Goal: Information Seeking & Learning: Learn about a topic

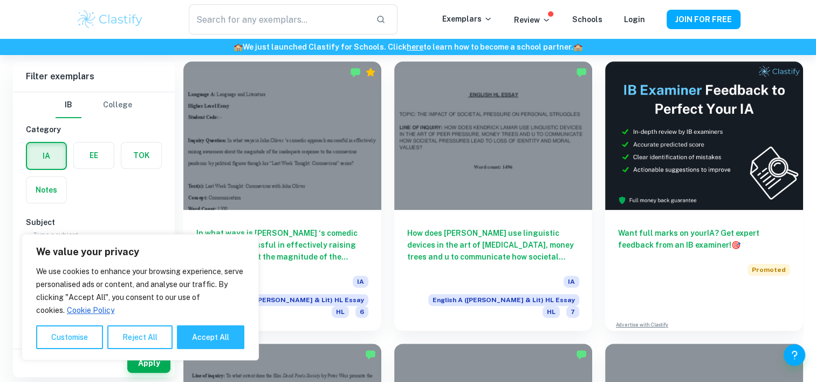
scroll to position [302, 0]
click at [205, 336] on button "Accept All" at bounding box center [210, 337] width 67 height 24
checkbox input "true"
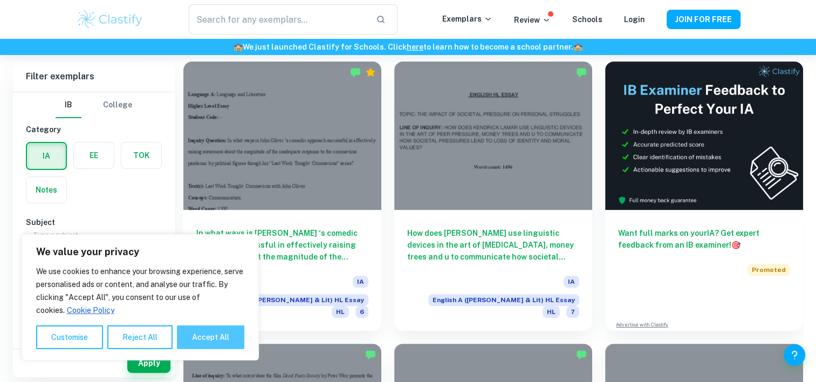
checkbox input "true"
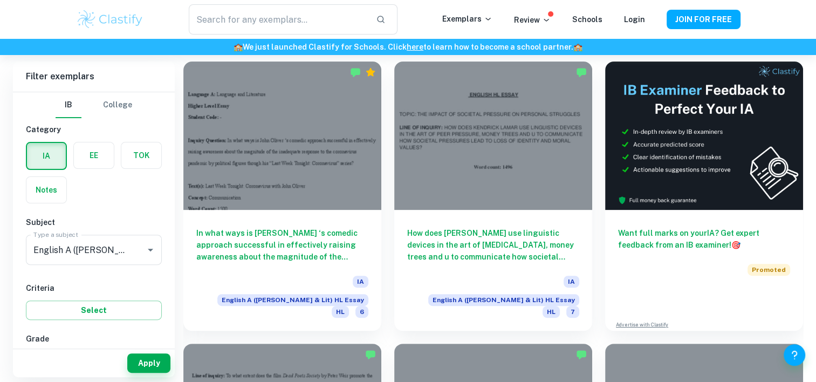
click at [85, 160] on label "button" at bounding box center [94, 155] width 40 height 26
click at [0, 0] on input "radio" at bounding box center [0, 0] width 0 height 0
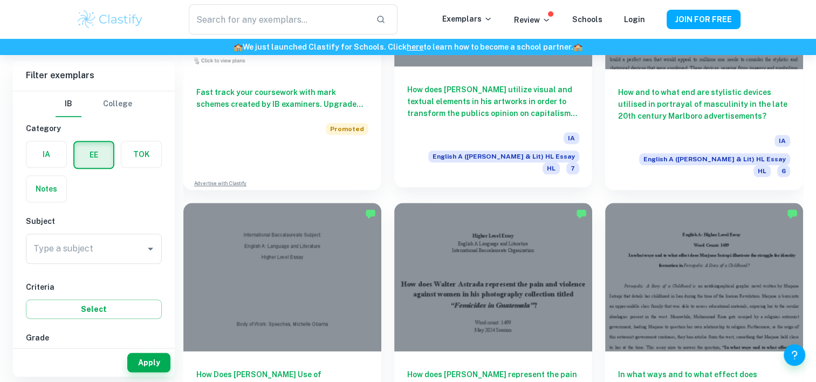
scroll to position [1007, 0]
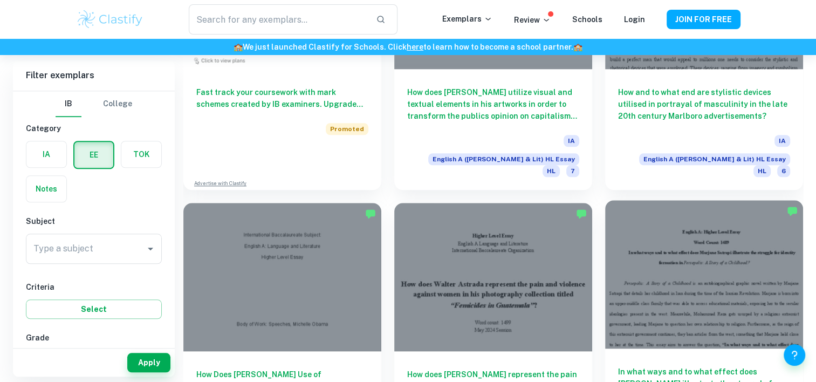
click at [698, 366] on h6 "In what ways and to what effect does [PERSON_NAME] illustrate the struggle for …" at bounding box center [704, 384] width 172 height 36
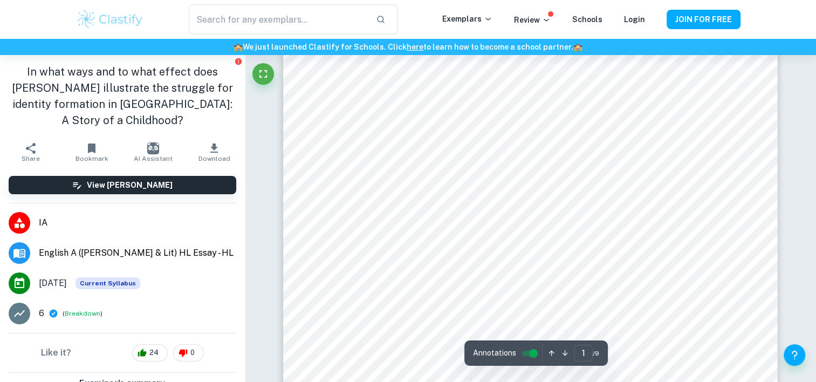
scroll to position [107, 0]
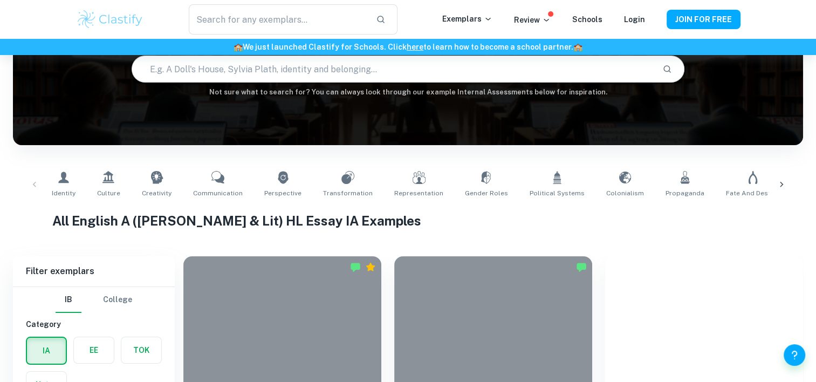
scroll to position [1007, 0]
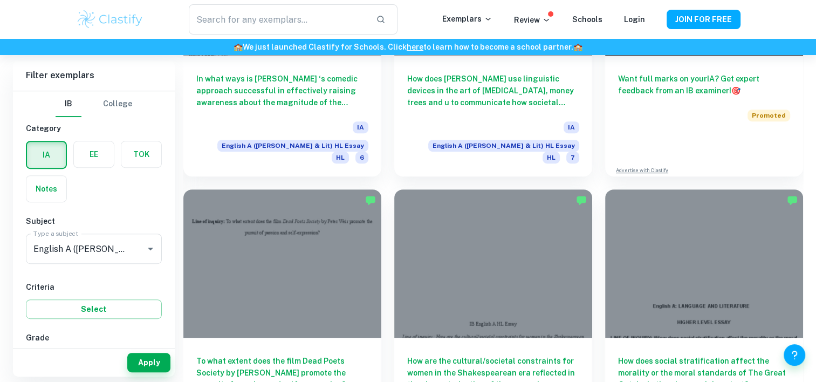
scroll to position [457, 0]
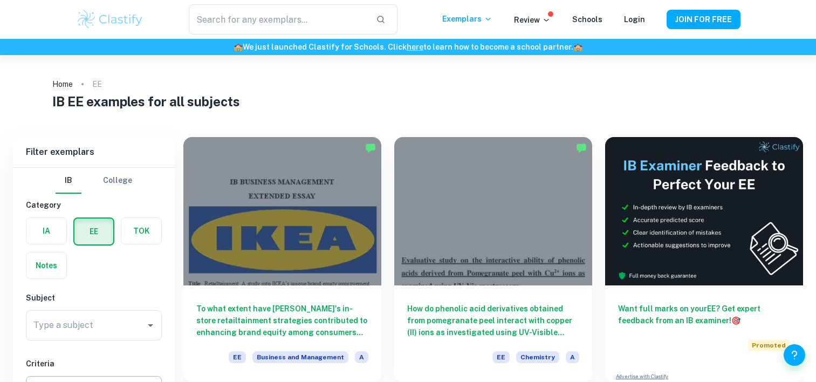
scroll to position [127, 0]
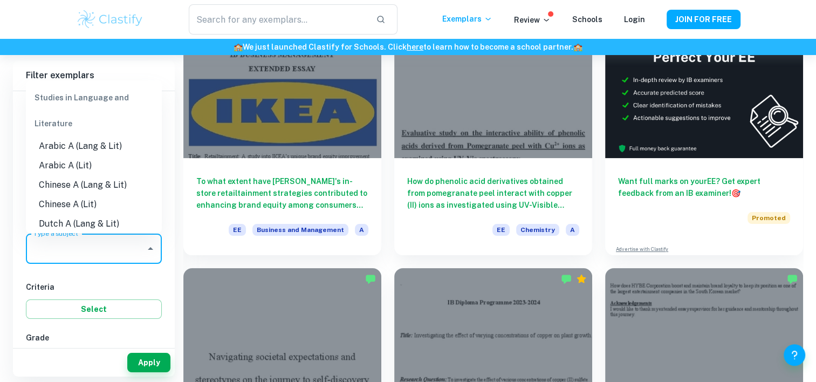
click at [106, 246] on input "Type a subject" at bounding box center [86, 248] width 110 height 20
click at [78, 164] on li "English A (Lit)" at bounding box center [94, 165] width 136 height 19
type input "English A (Lit)"
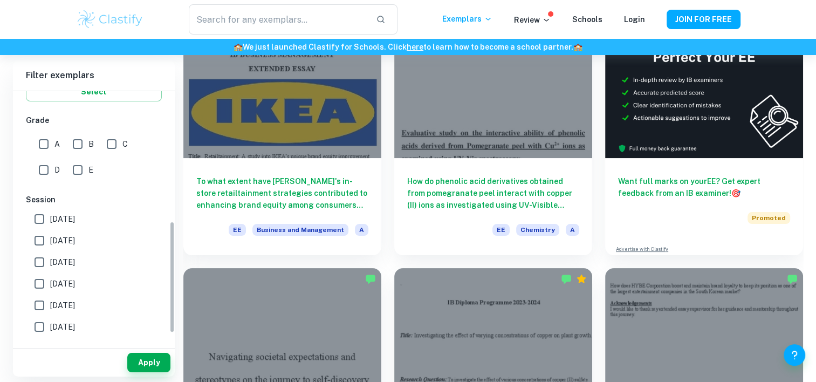
scroll to position [318, 0]
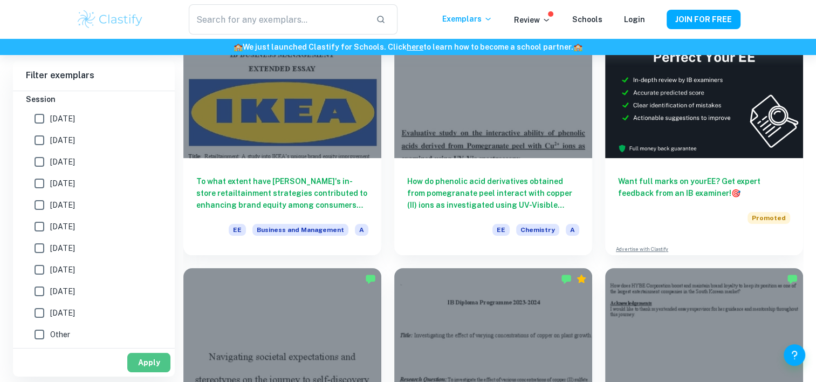
click at [147, 361] on button "Apply" at bounding box center [148, 362] width 43 height 19
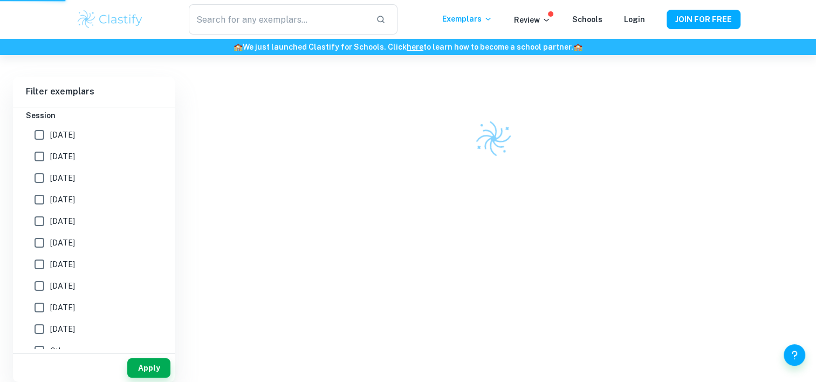
scroll to position [55, 0]
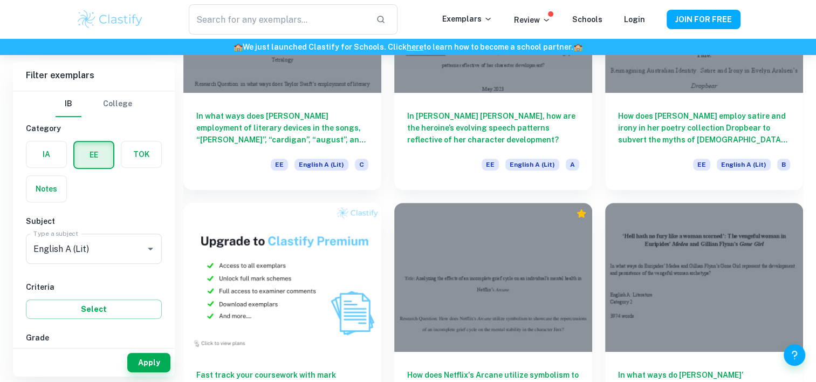
scroll to position [453, 0]
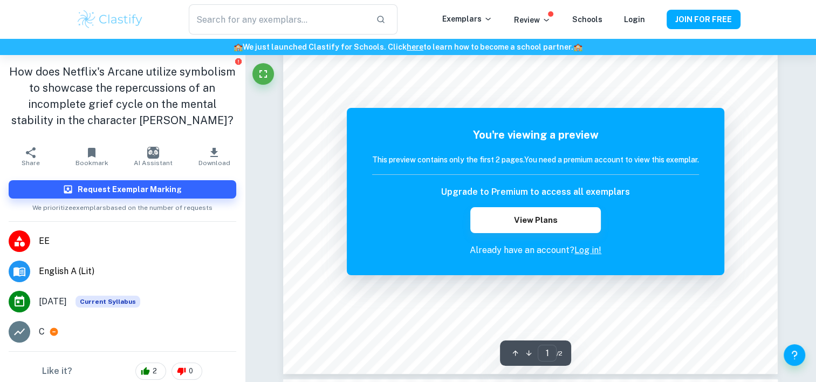
scroll to position [364, 0]
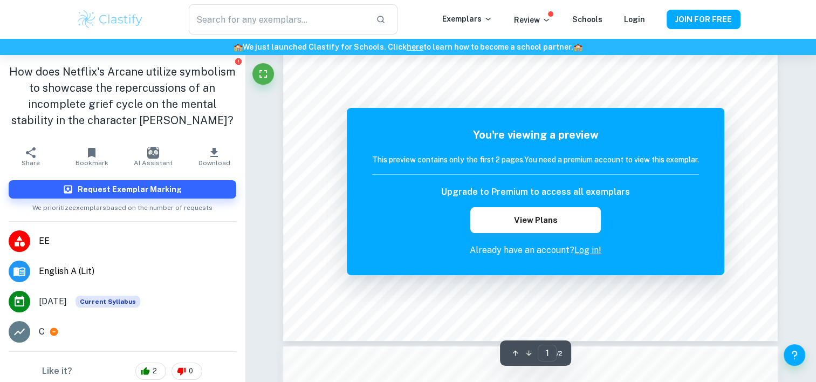
click at [720, 151] on div "You're viewing a preview This preview contains only the first 2 pages. You need…" at bounding box center [535, 191] width 377 height 167
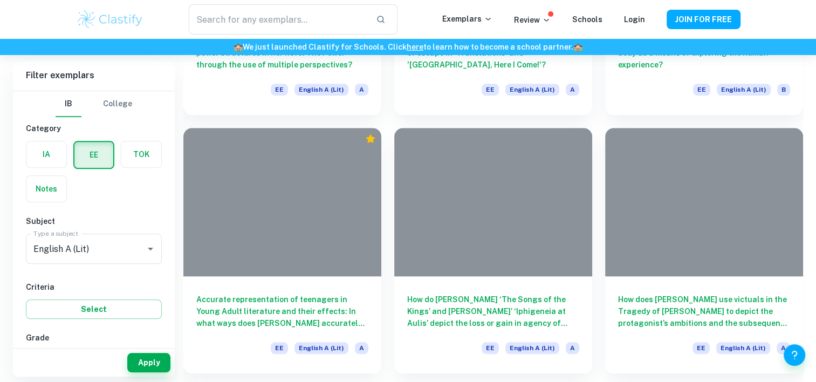
scroll to position [453, 0]
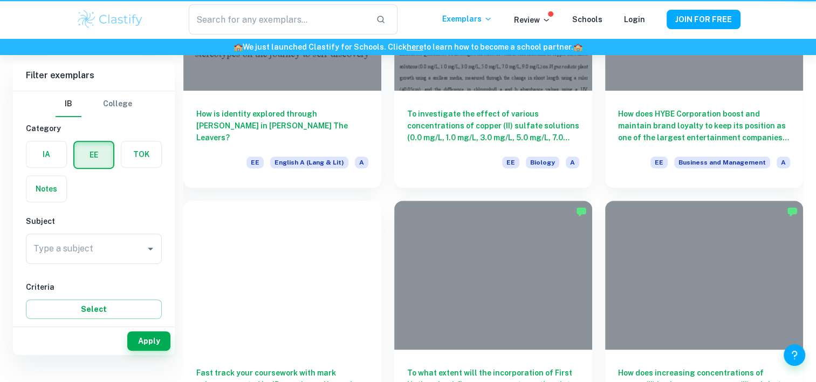
scroll to position [55, 0]
